Goal: Information Seeking & Learning: Find specific fact

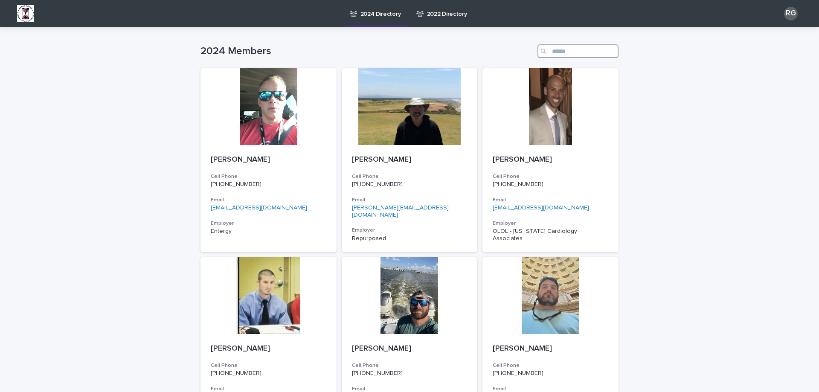
click at [549, 49] on input "Search" at bounding box center [577, 51] width 81 height 14
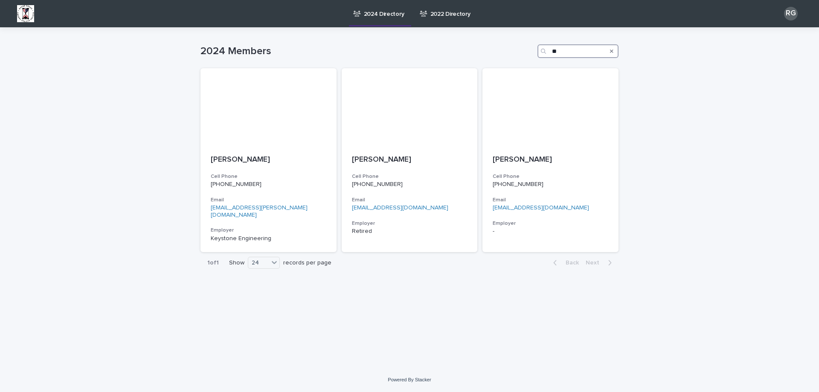
type input "*"
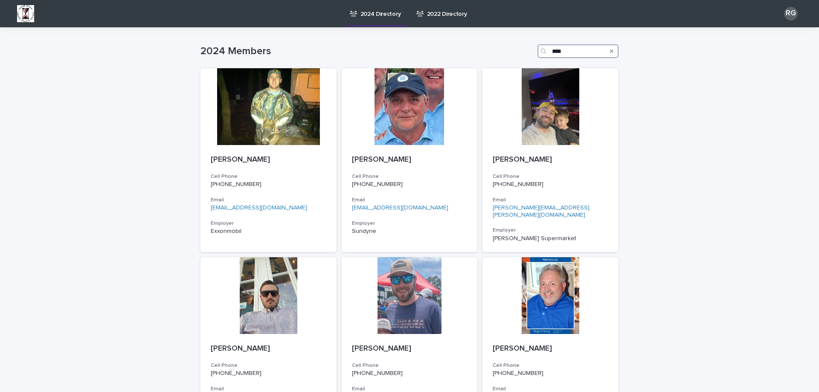
type input "*****"
